Goal: Use online tool/utility: Utilize a website feature to perform a specific function

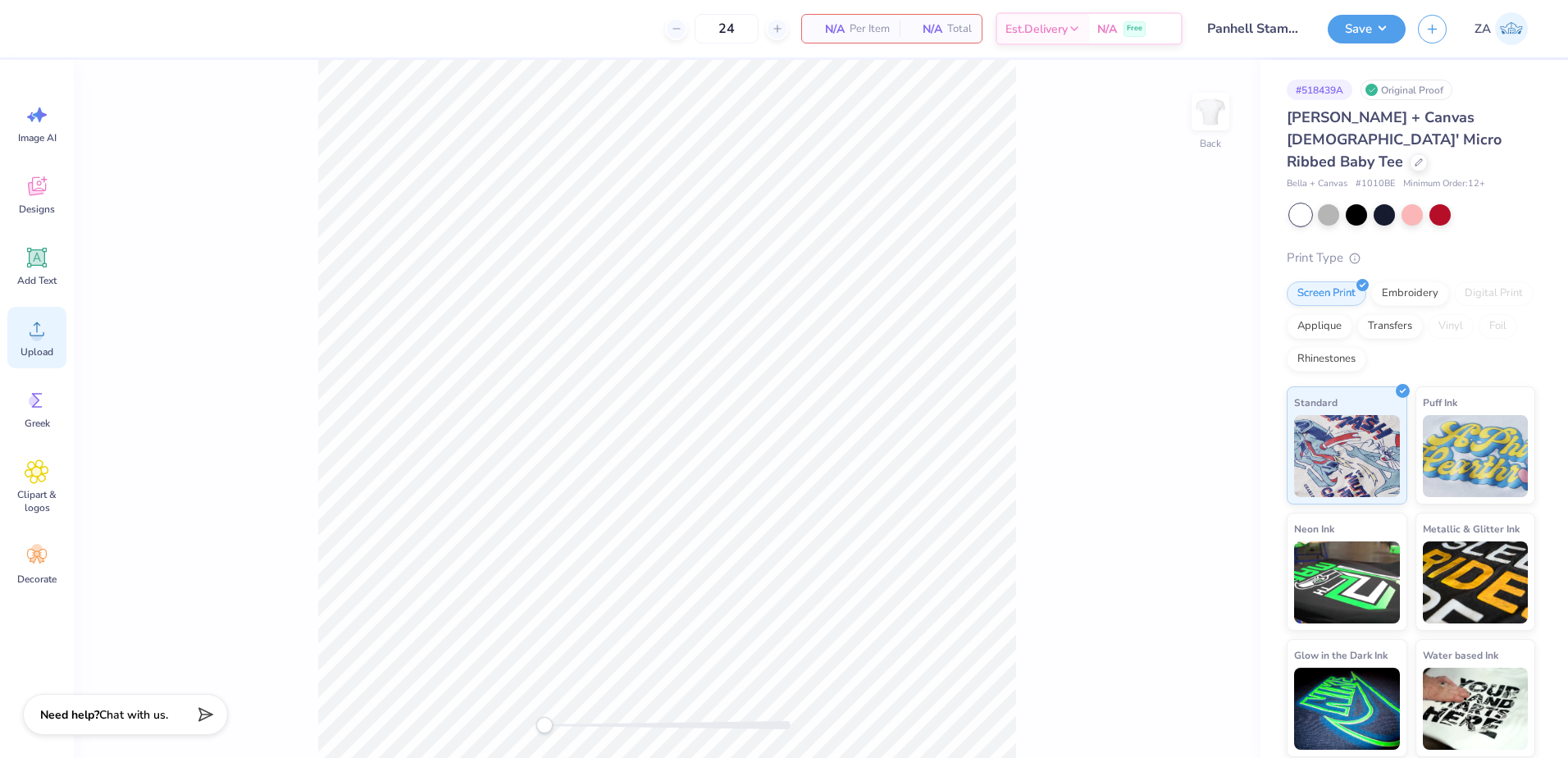
click at [27, 330] on icon at bounding box center [36, 328] width 25 height 25
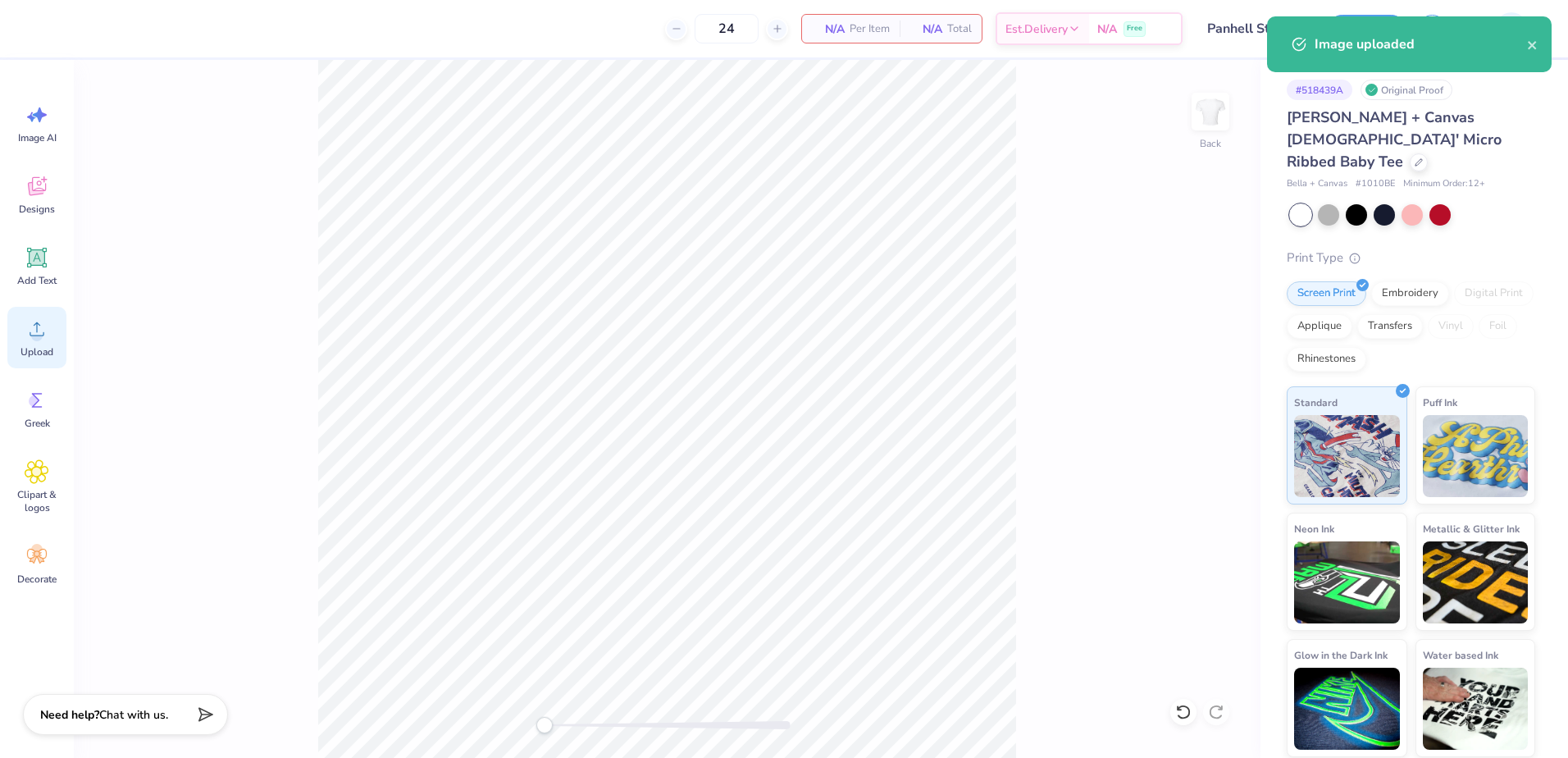
click at [37, 336] on icon at bounding box center [36, 328] width 15 height 14
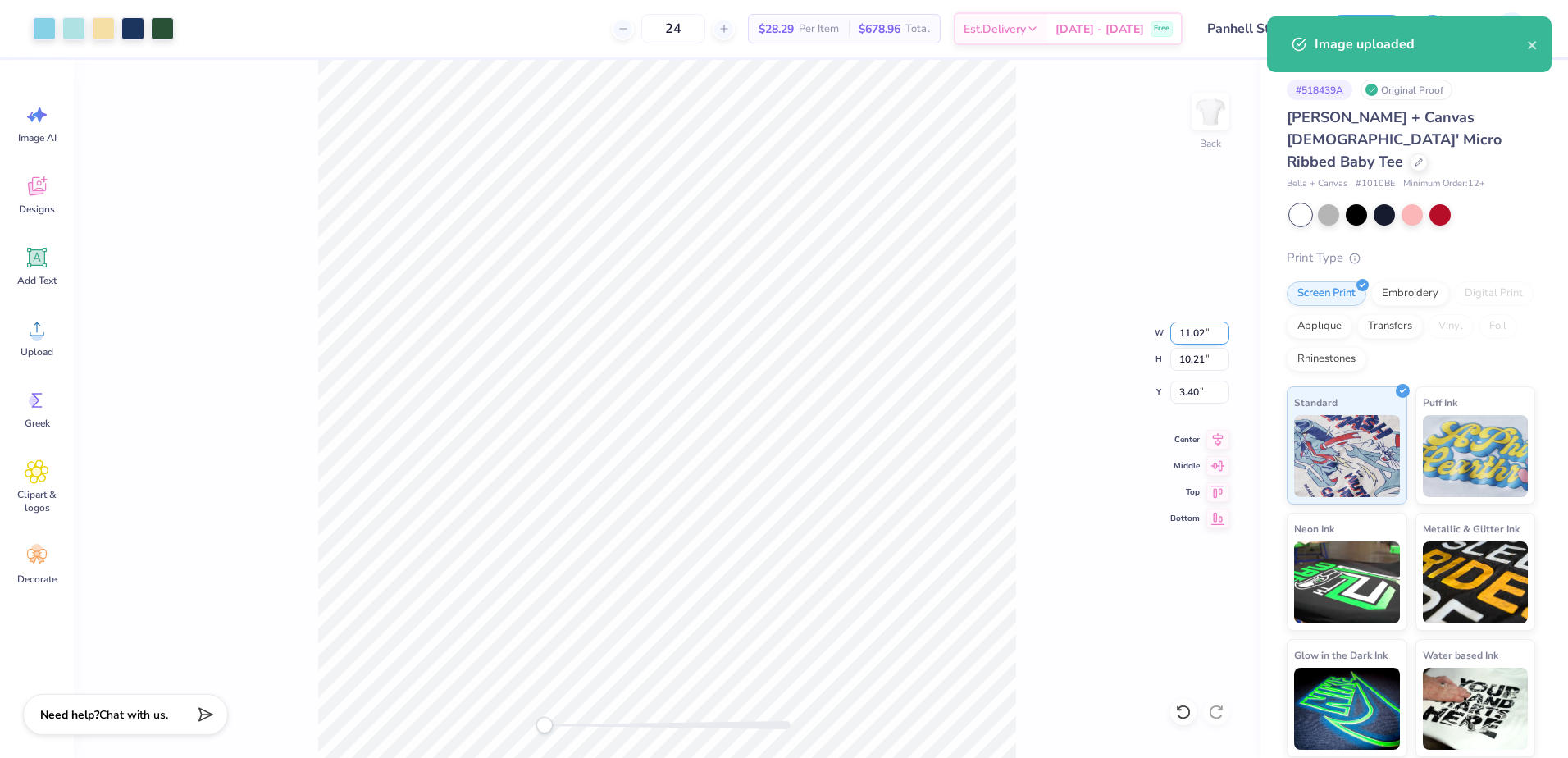
drag, startPoint x: 1176, startPoint y: 339, endPoint x: 1207, endPoint y: 340, distance: 31.0
click at [1207, 340] on input "11.02" at bounding box center [1199, 332] width 59 height 23
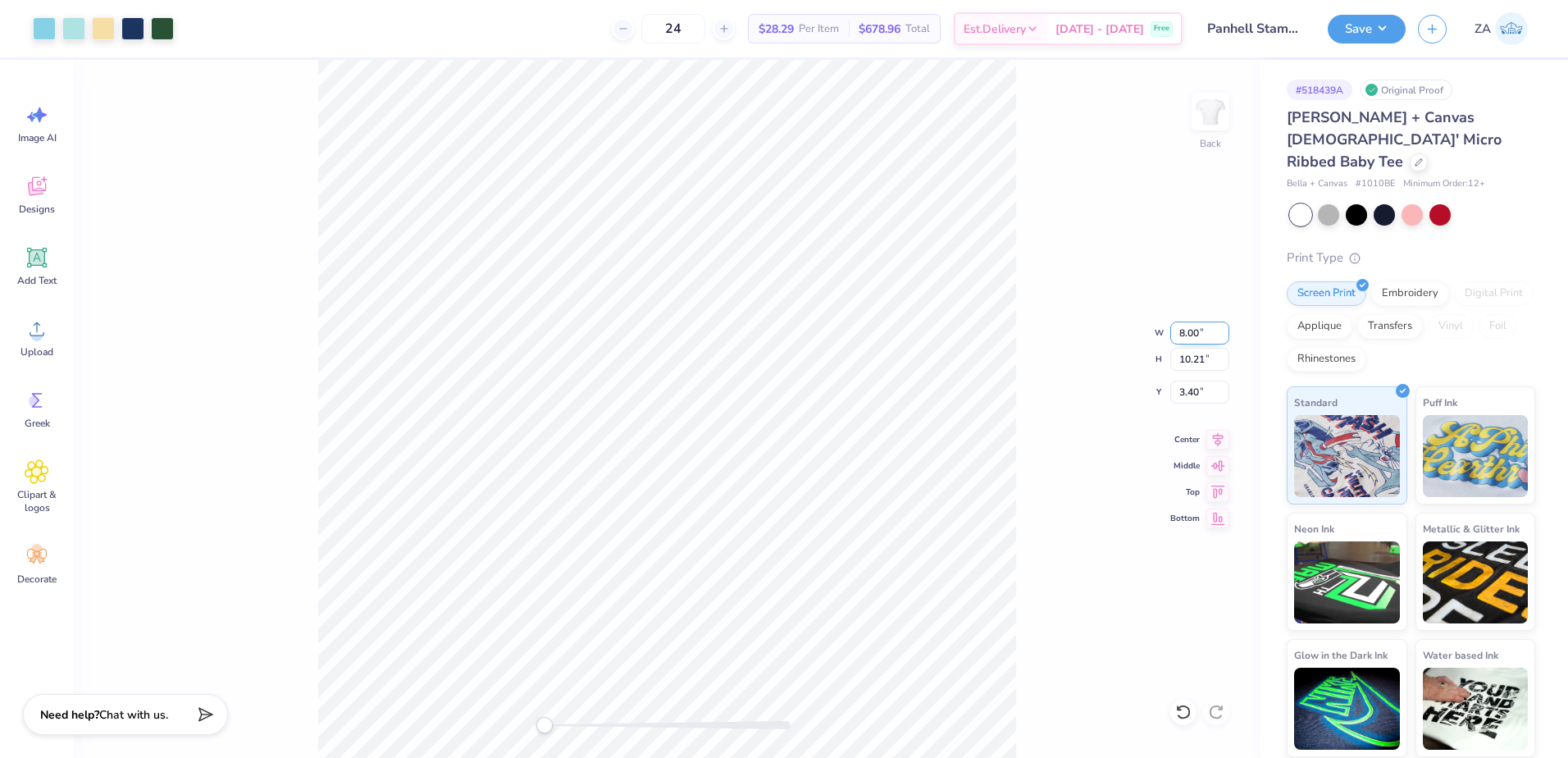
type input "8.00"
type input "7.41"
drag, startPoint x: 1209, startPoint y: 394, endPoint x: 1176, endPoint y: 395, distance: 33.0
click at [1176, 395] on input "4.80" at bounding box center [1199, 391] width 59 height 23
type input "2.00"
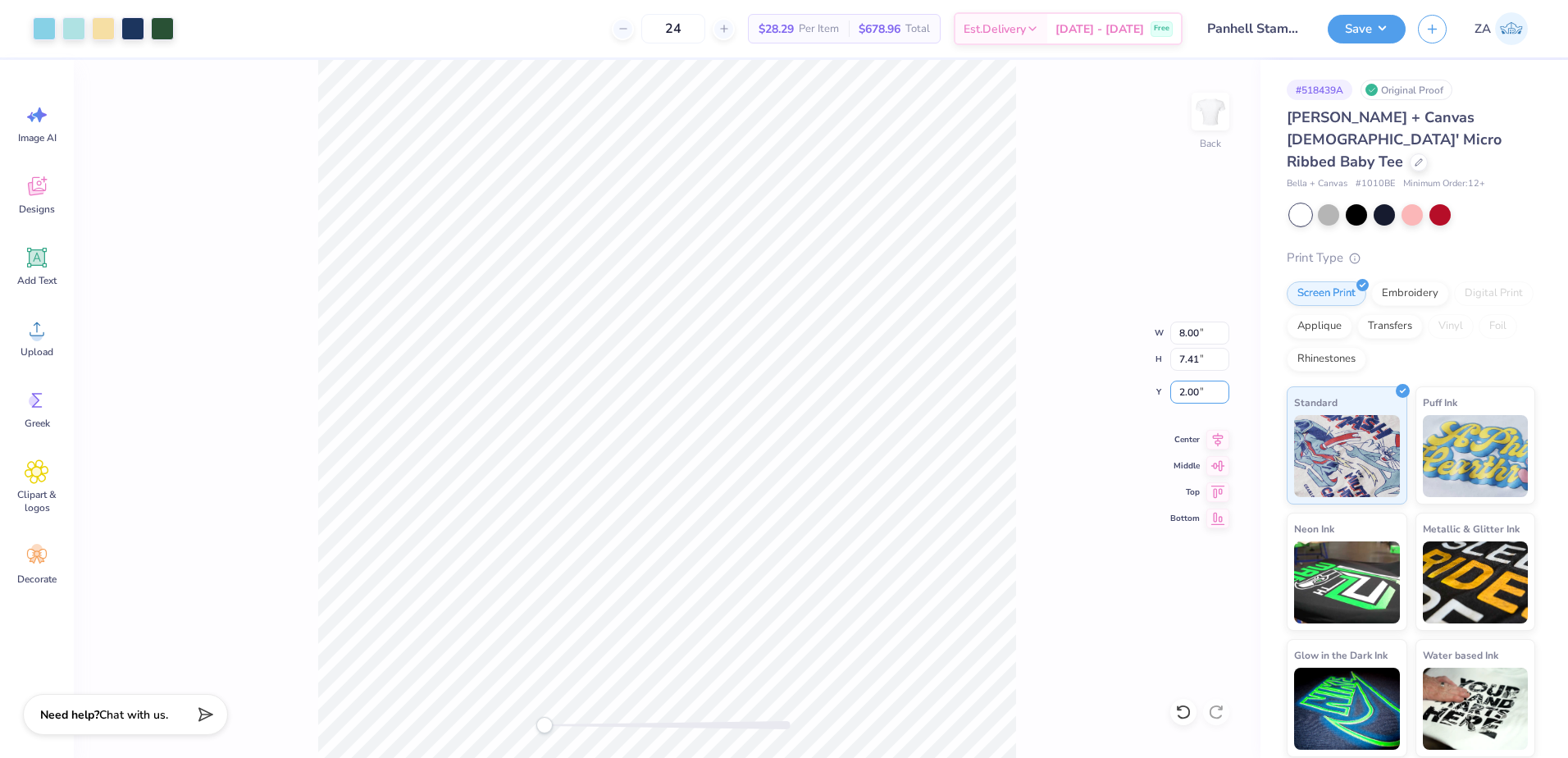
drag, startPoint x: 1208, startPoint y: 397, endPoint x: 1162, endPoint y: 395, distance: 46.0
click at [1162, 395] on div "Back W 8.00 8.00 " H 7.41 7.41 " Y 2.00 2.00 " Center Middle Top Bottom" at bounding box center [667, 409] width 1187 height 698
click at [1216, 396] on input "2.00" at bounding box center [1199, 391] width 59 height 23
type input "2"
type input "3.00"
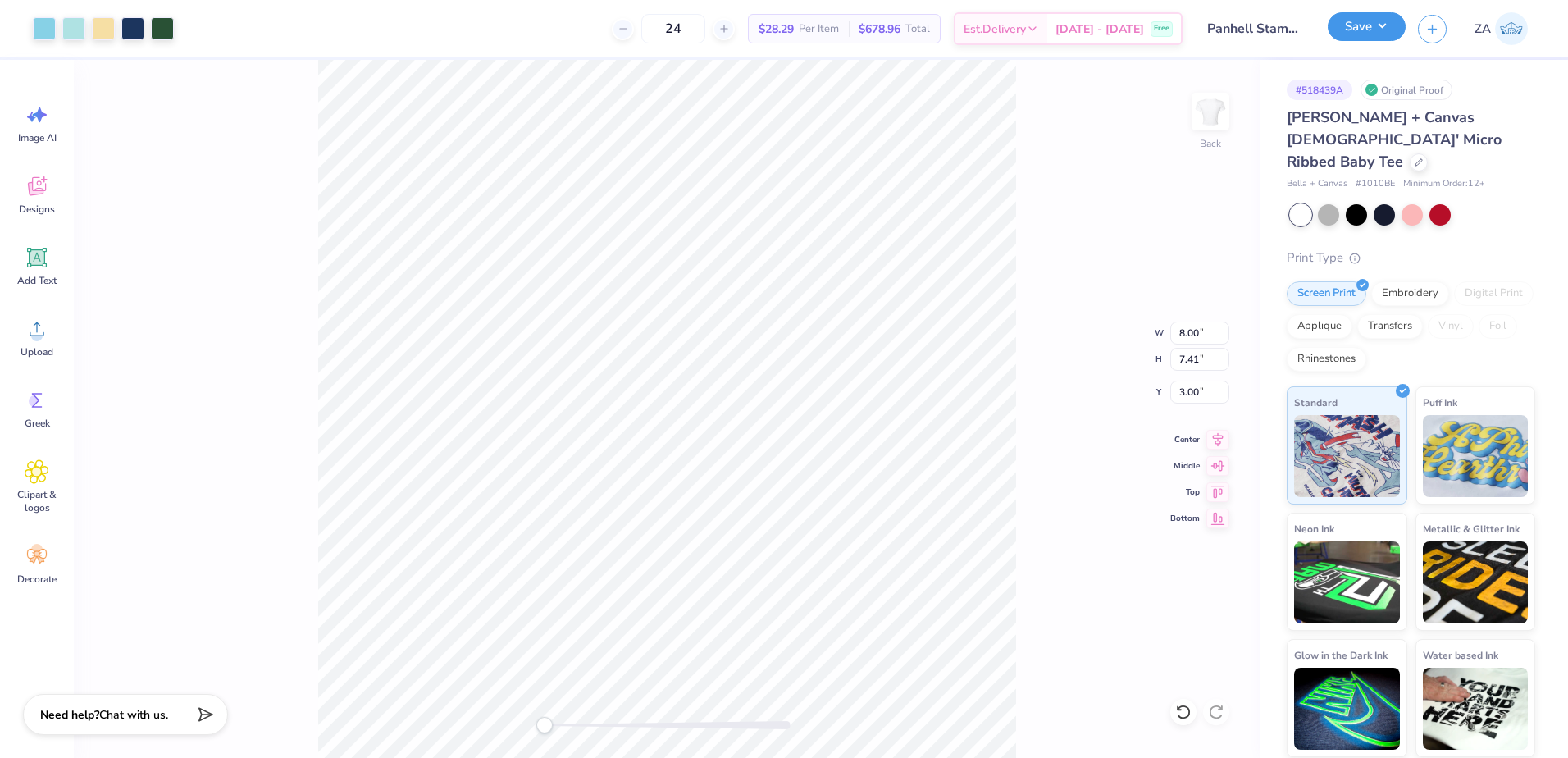
click at [1368, 25] on button "Save" at bounding box center [1367, 27] width 78 height 29
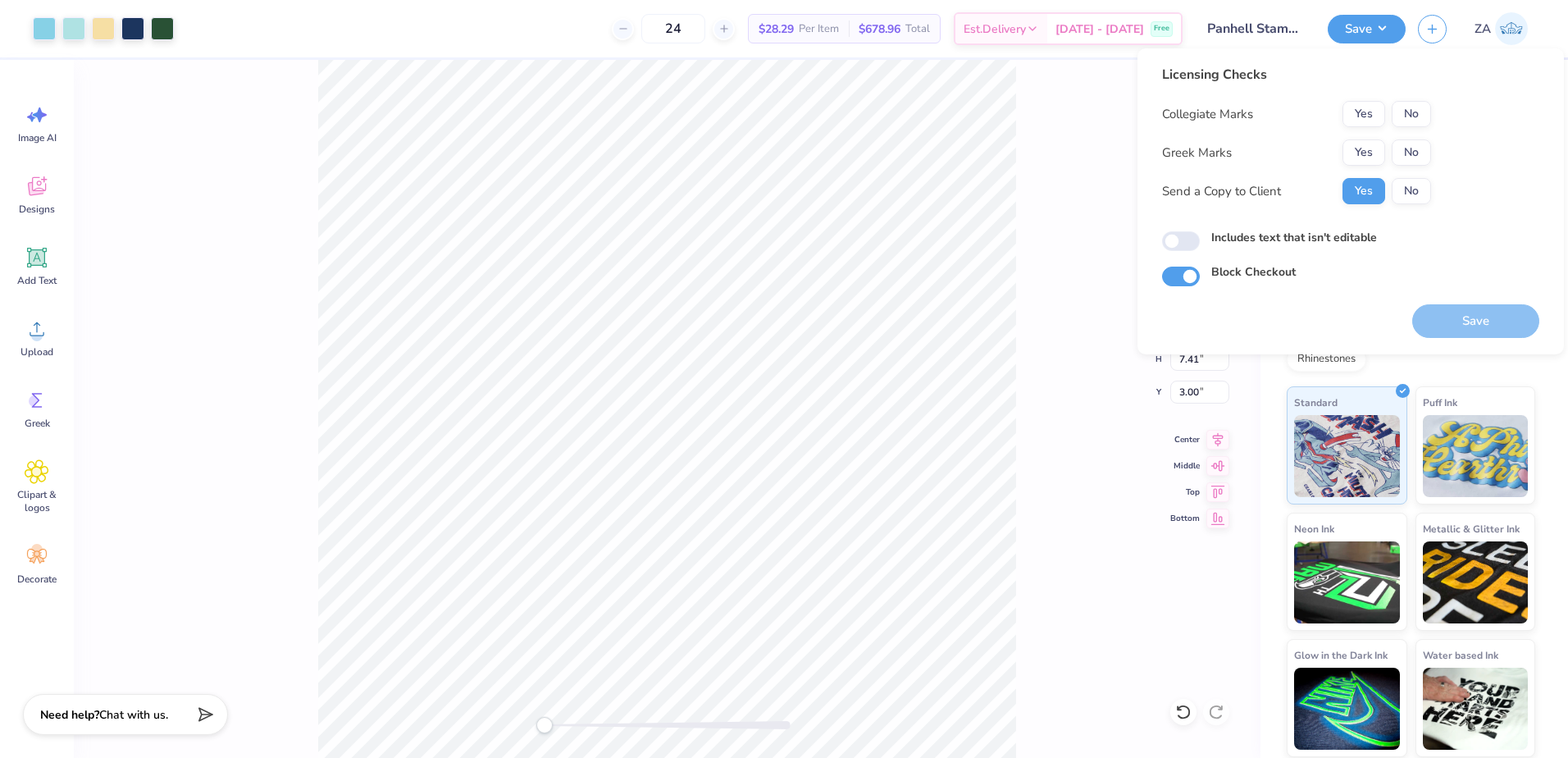
click at [1375, 138] on div "Collegiate Marks Yes No Greek Marks Yes No Send a Copy to Client Yes No" at bounding box center [1297, 153] width 269 height 104
click at [1377, 150] on button "Yes" at bounding box center [1363, 152] width 43 height 26
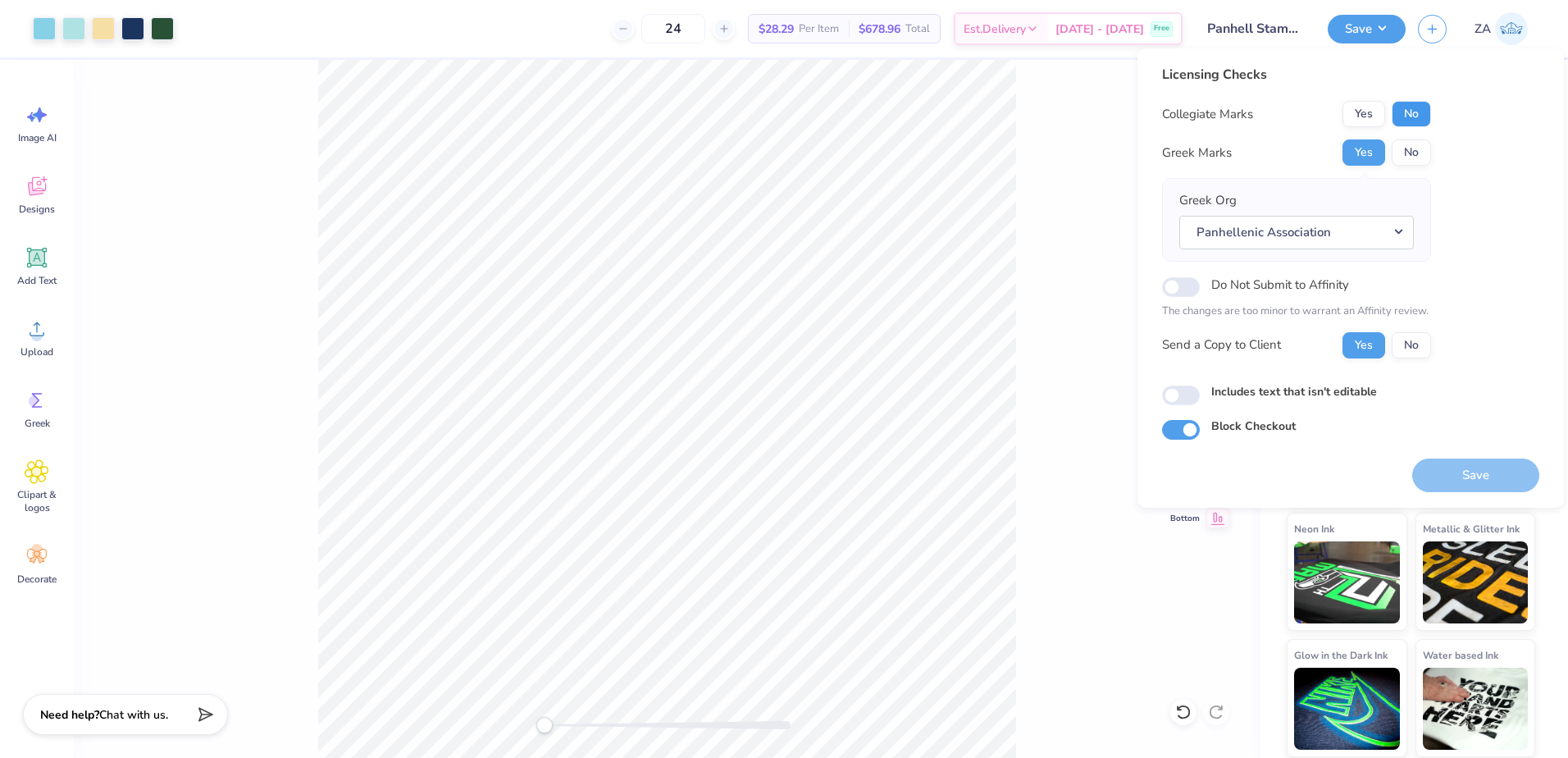
click at [1407, 117] on button "No" at bounding box center [1411, 114] width 39 height 26
click at [1467, 477] on button "Save" at bounding box center [1476, 475] width 127 height 34
